Goal: Check status: Check status

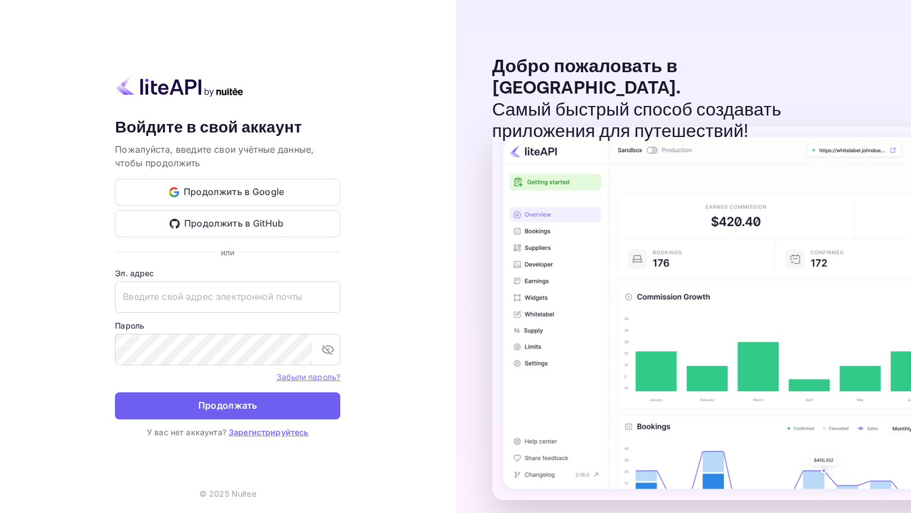
type input "[EMAIL_ADDRESS][DOMAIN_NAME]"
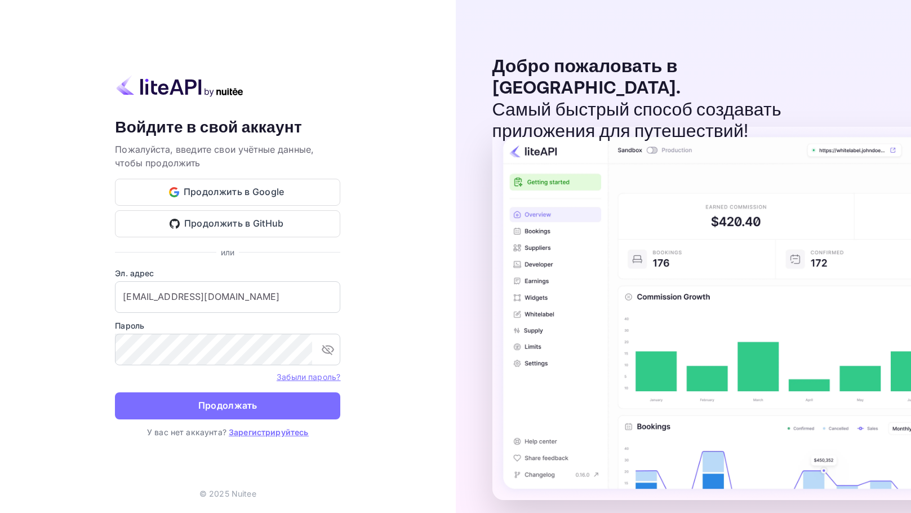
click at [246, 408] on ya-tr-span "Продолжать" at bounding box center [227, 405] width 59 height 15
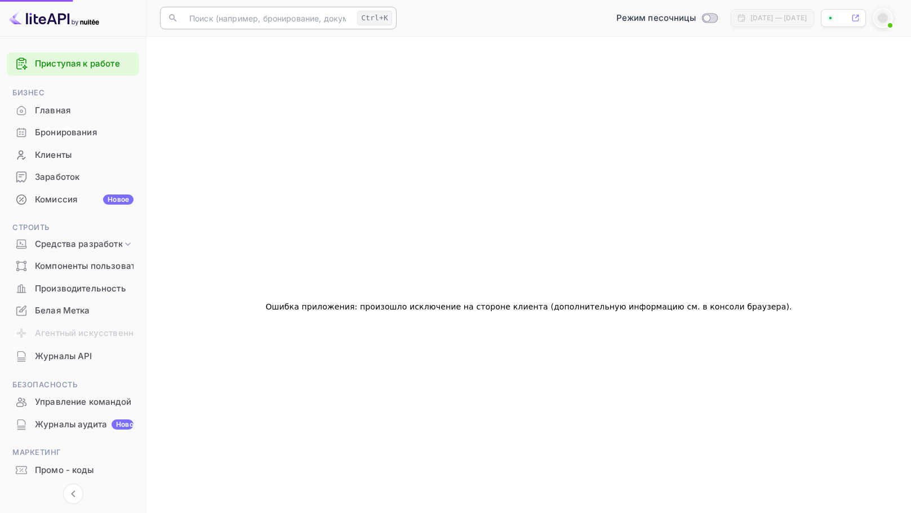
click at [259, 15] on input "text" at bounding box center [268, 18] width 170 height 23
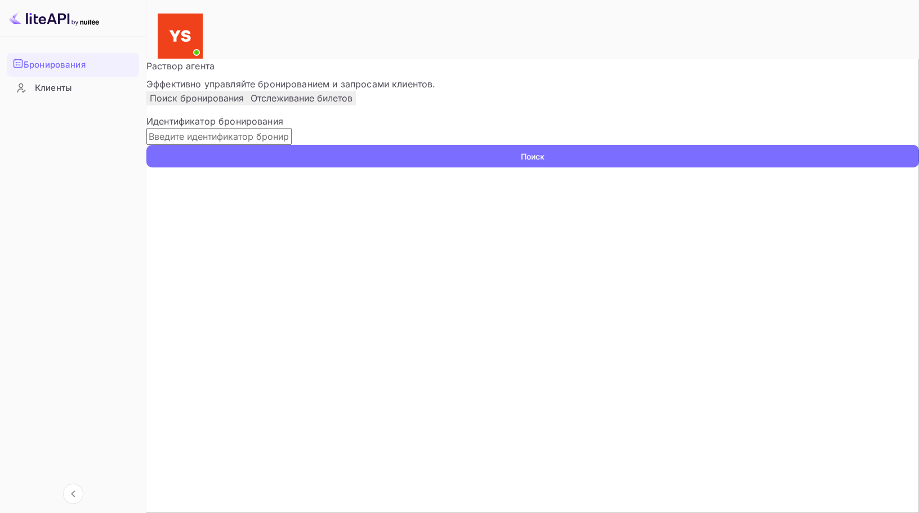
click at [220, 145] on input "text" at bounding box center [218, 136] width 145 height 17
paste input "7396681"
click at [146, 145] on button "Поиск" at bounding box center [532, 156] width 773 height 23
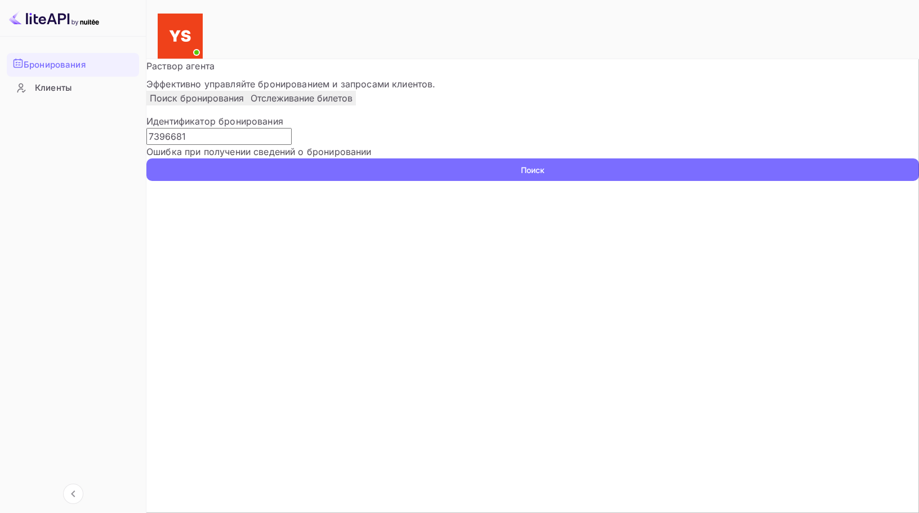
click at [190, 145] on input "7396681" at bounding box center [218, 136] width 145 height 17
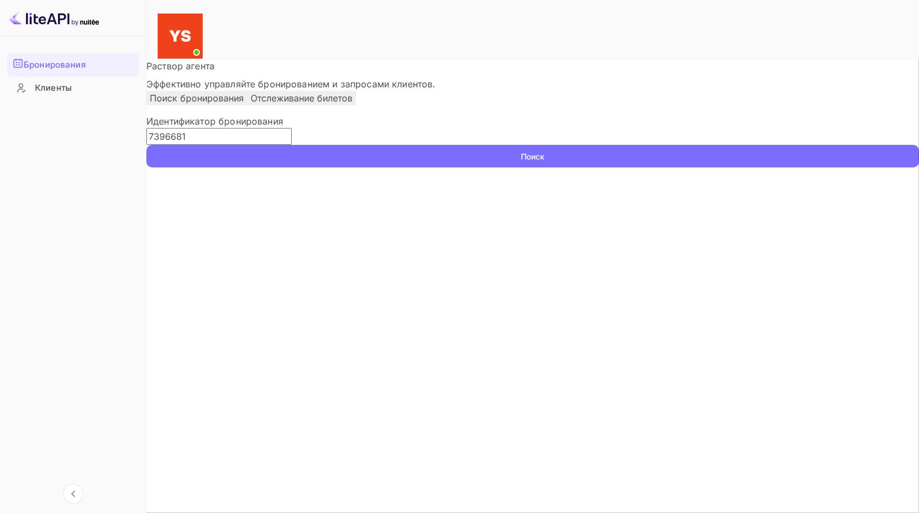
type input "7396681"
click at [146, 145] on button "Поиск" at bounding box center [532, 156] width 773 height 23
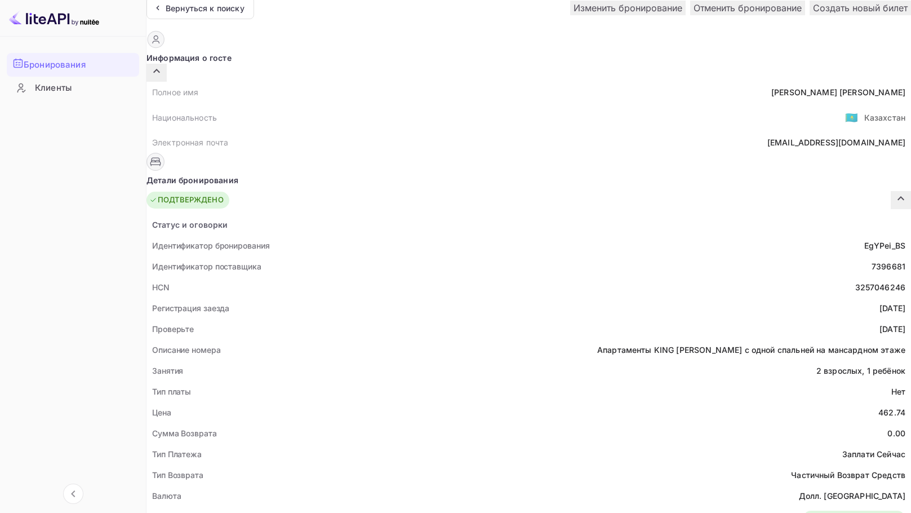
scroll to position [12, 0]
